Goal: Task Accomplishment & Management: Complete application form

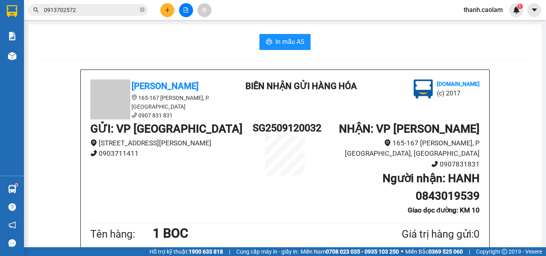
drag, startPoint x: 0, startPoint y: 0, endPoint x: 162, endPoint y: 12, distance: 162.3
click at [162, 12] on button at bounding box center [167, 10] width 14 height 14
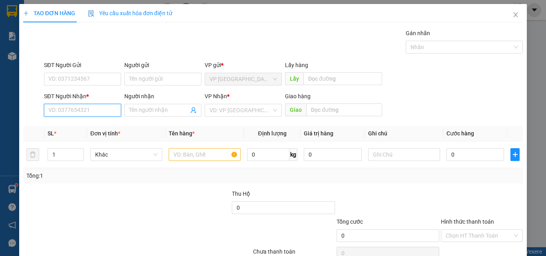
click at [81, 109] on input "SĐT Người Nhận *" at bounding box center [82, 110] width 77 height 13
type input "0919130148"
click at [90, 125] on div "0919130148 - TRONG" at bounding box center [81, 126] width 67 height 9
type input "TRONG"
type input "0919130148"
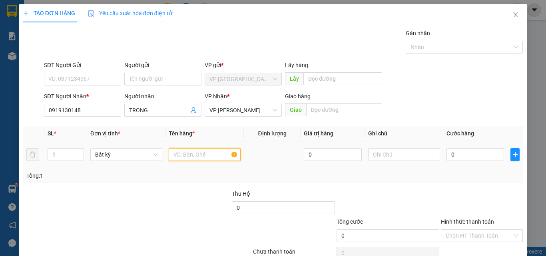
click at [187, 156] on input "text" at bounding box center [205, 154] width 72 height 13
type input "1THUNG"
click at [474, 151] on input "0" at bounding box center [475, 154] width 58 height 13
type input "3"
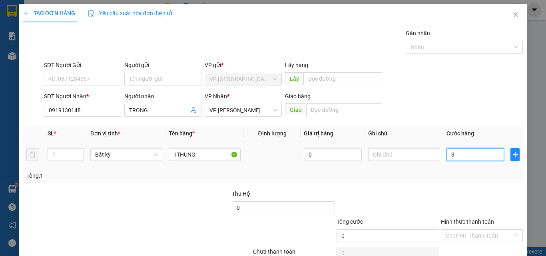
type input "3"
type input "30"
type input "300"
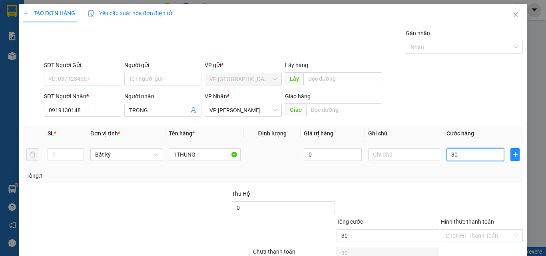
type input "300"
type input "3.000"
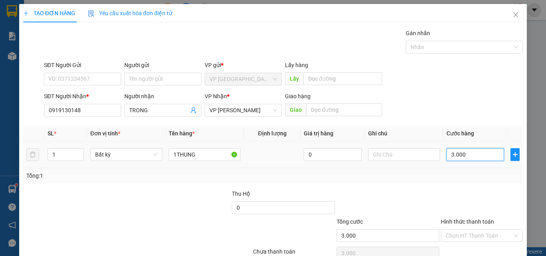
type input "30.000"
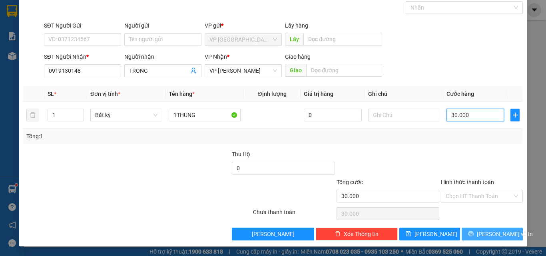
type input "30.000"
click at [482, 236] on span "[PERSON_NAME] và In" at bounding box center [505, 234] width 56 height 9
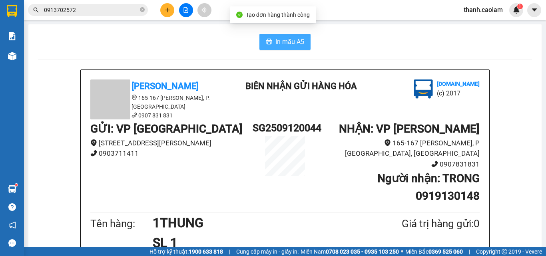
click at [288, 38] on span "In mẫu A5" at bounding box center [289, 42] width 29 height 10
click at [263, 37] on button "In mẫu A5" at bounding box center [284, 42] width 51 height 16
